Goal: Task Accomplishment & Management: Complete application form

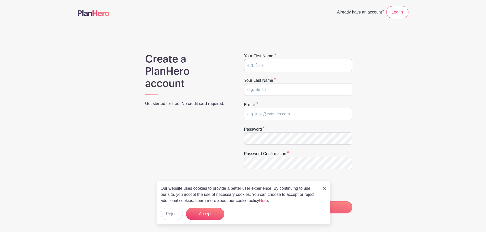
click at [278, 65] on input "text" at bounding box center [298, 65] width 108 height 12
type input "Brittny"
type input "[PERSON_NAME]"
type input "[EMAIL_ADDRESS][DOMAIN_NAME]"
click at [396, 185] on div "Create a PlanHero account Get started for free. No credit card required. Your f…" at bounding box center [243, 161] width 331 height 217
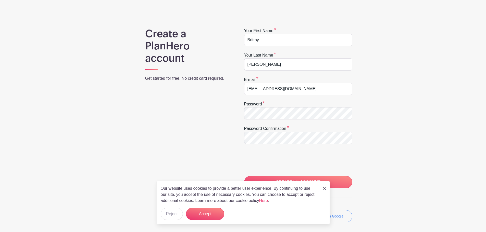
scroll to position [70, 0]
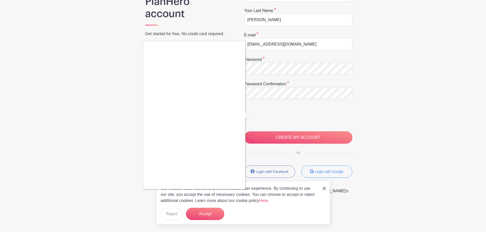
click at [101, 177] on div at bounding box center [243, 116] width 486 height 232
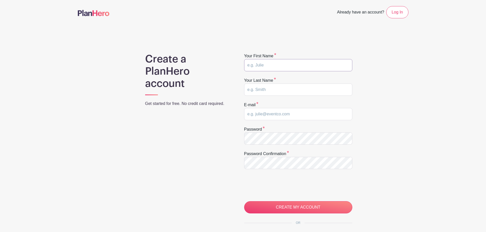
click at [274, 66] on input "text" at bounding box center [298, 65] width 108 height 12
type input "Brittny"
type input "[PERSON_NAME]"
type input "[EMAIL_ADDRESS][DOMAIN_NAME]"
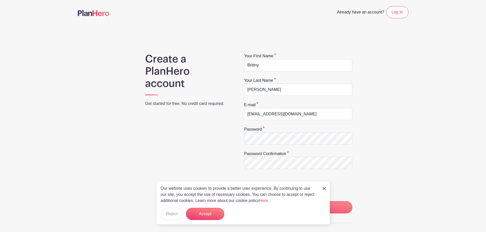
click at [199, 223] on div "Our website uses cookies to provide a better user experience. By continuing to …" at bounding box center [243, 202] width 174 height 43
click at [200, 216] on button "Accept" at bounding box center [205, 214] width 38 height 12
